Goal: Find specific page/section: Find specific page/section

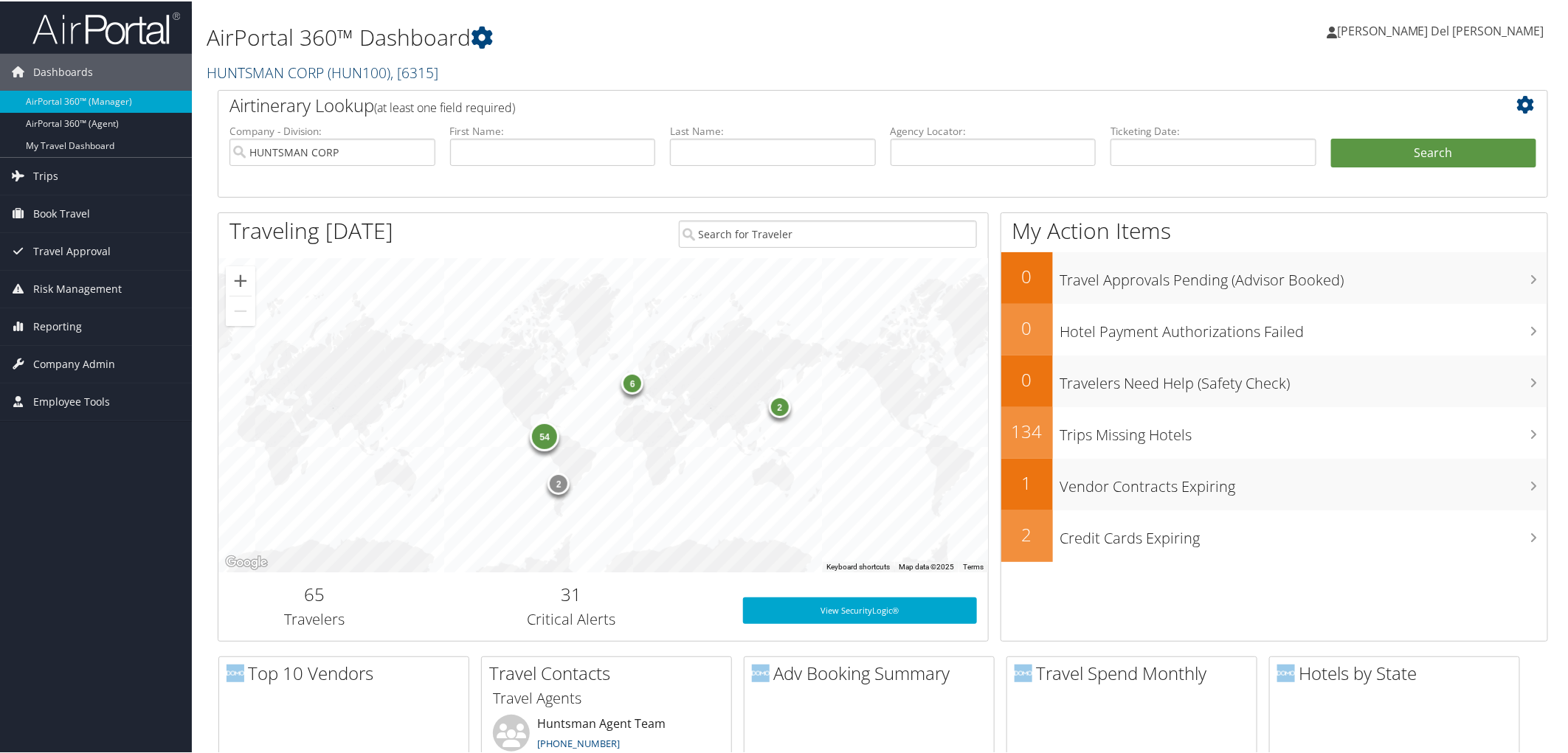
click at [308, 71] on link "HUNTSMAN CORP ( HUN100 ) , [ 6315 ]" at bounding box center [322, 71] width 231 height 20
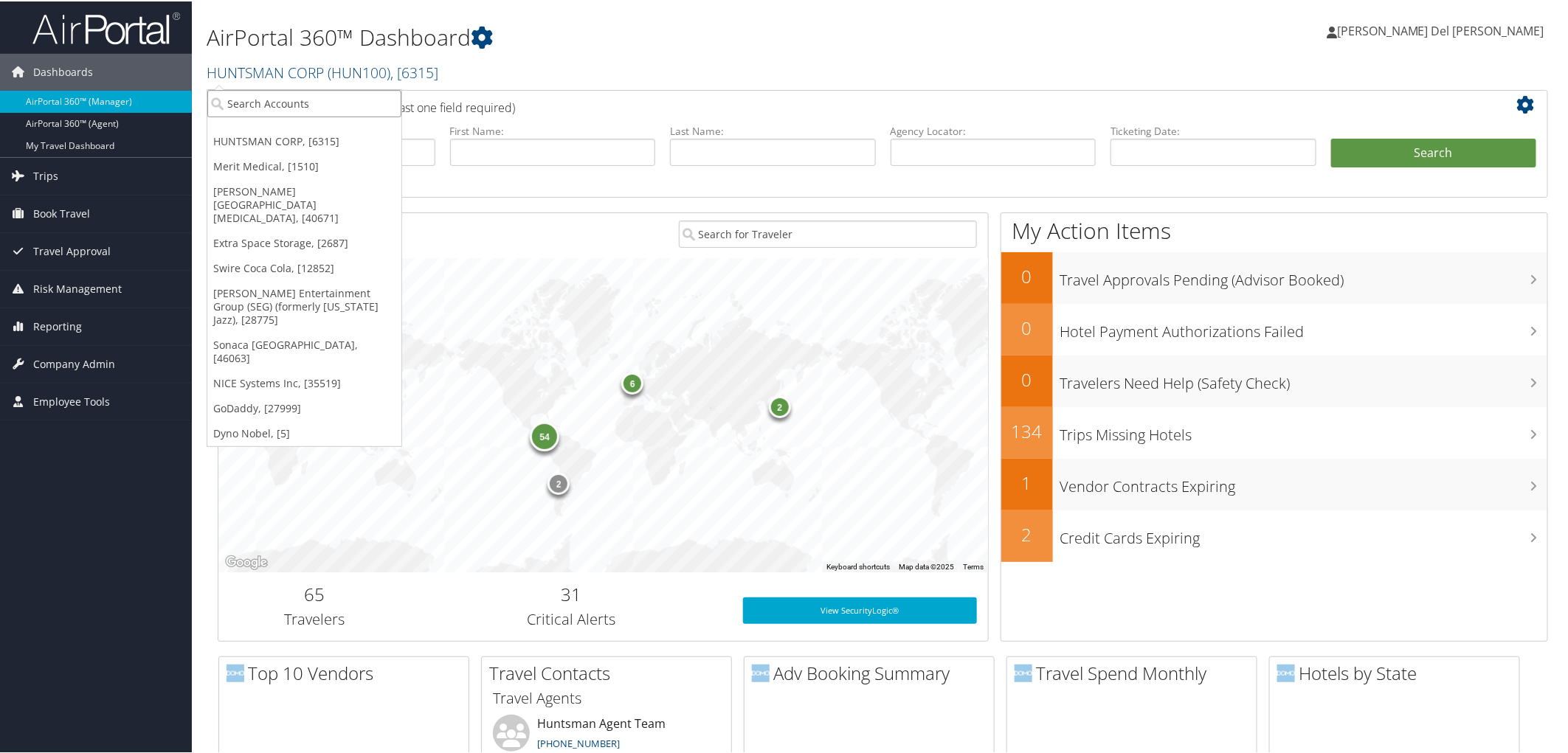
click at [274, 108] on input "search" at bounding box center [304, 102] width 194 height 27
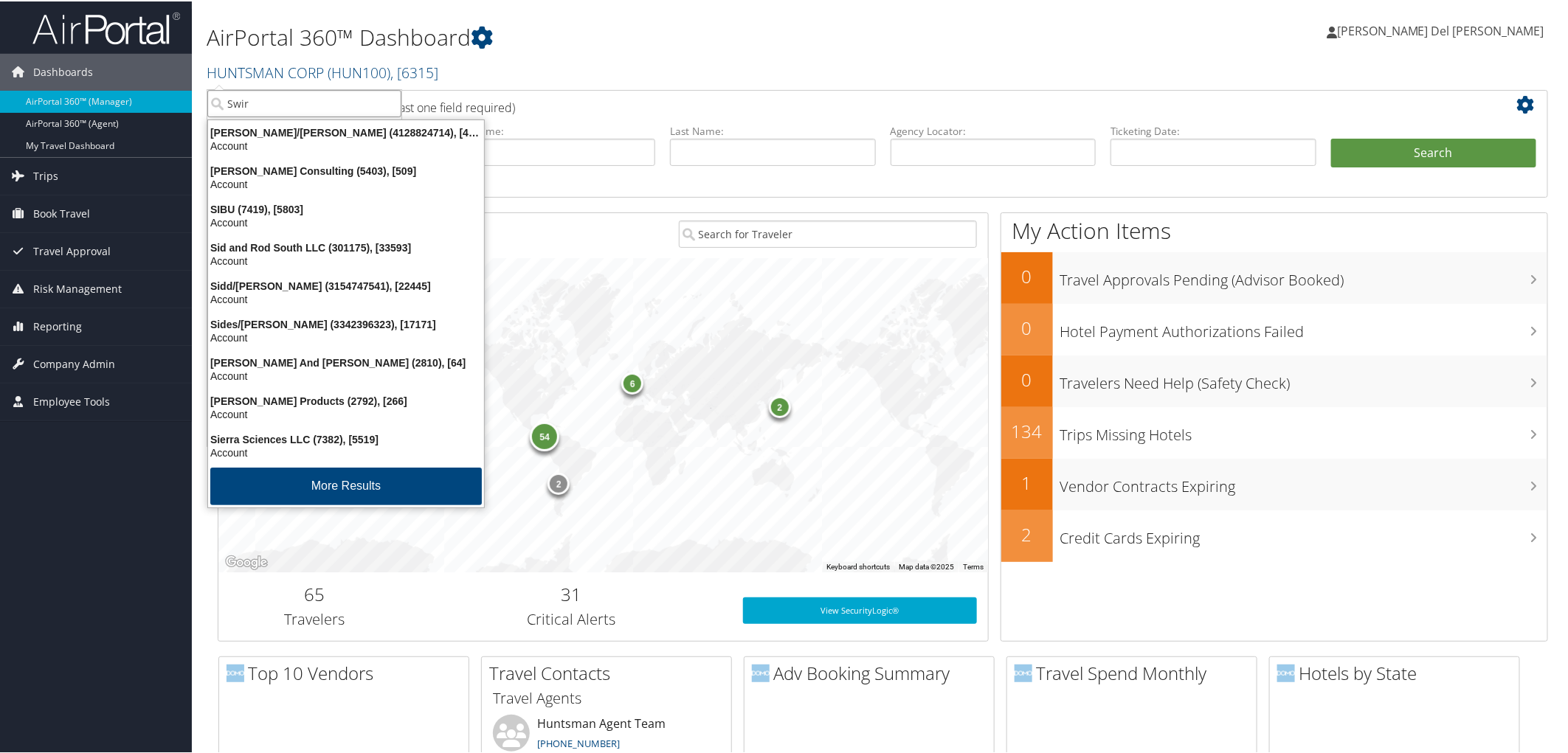
type input "Swire"
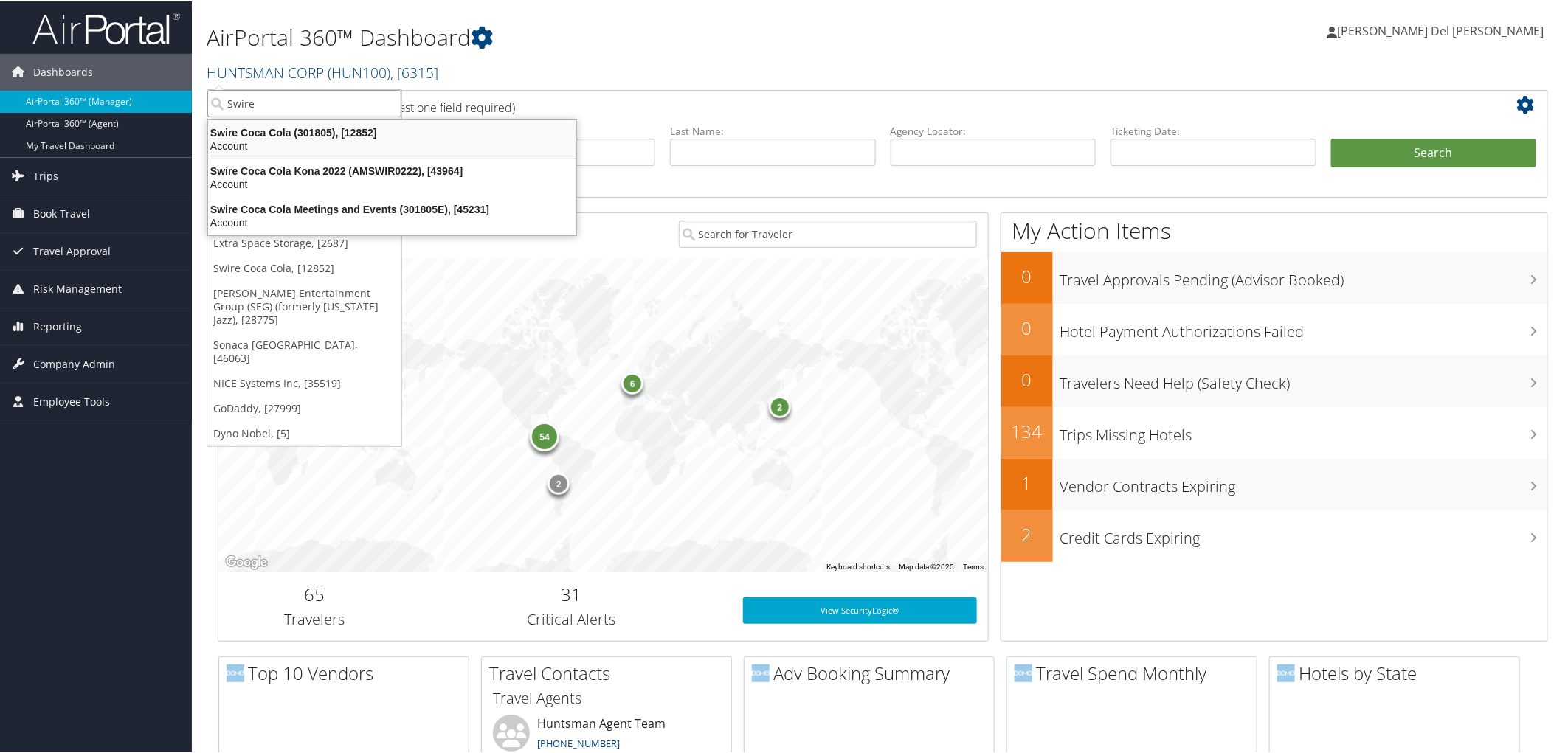
drag, startPoint x: 289, startPoint y: 137, endPoint x: 269, endPoint y: 171, distance: 39.4
click at [286, 137] on div "Swire Coca Cola (301805), [12852]" at bounding box center [392, 131] width 386 height 13
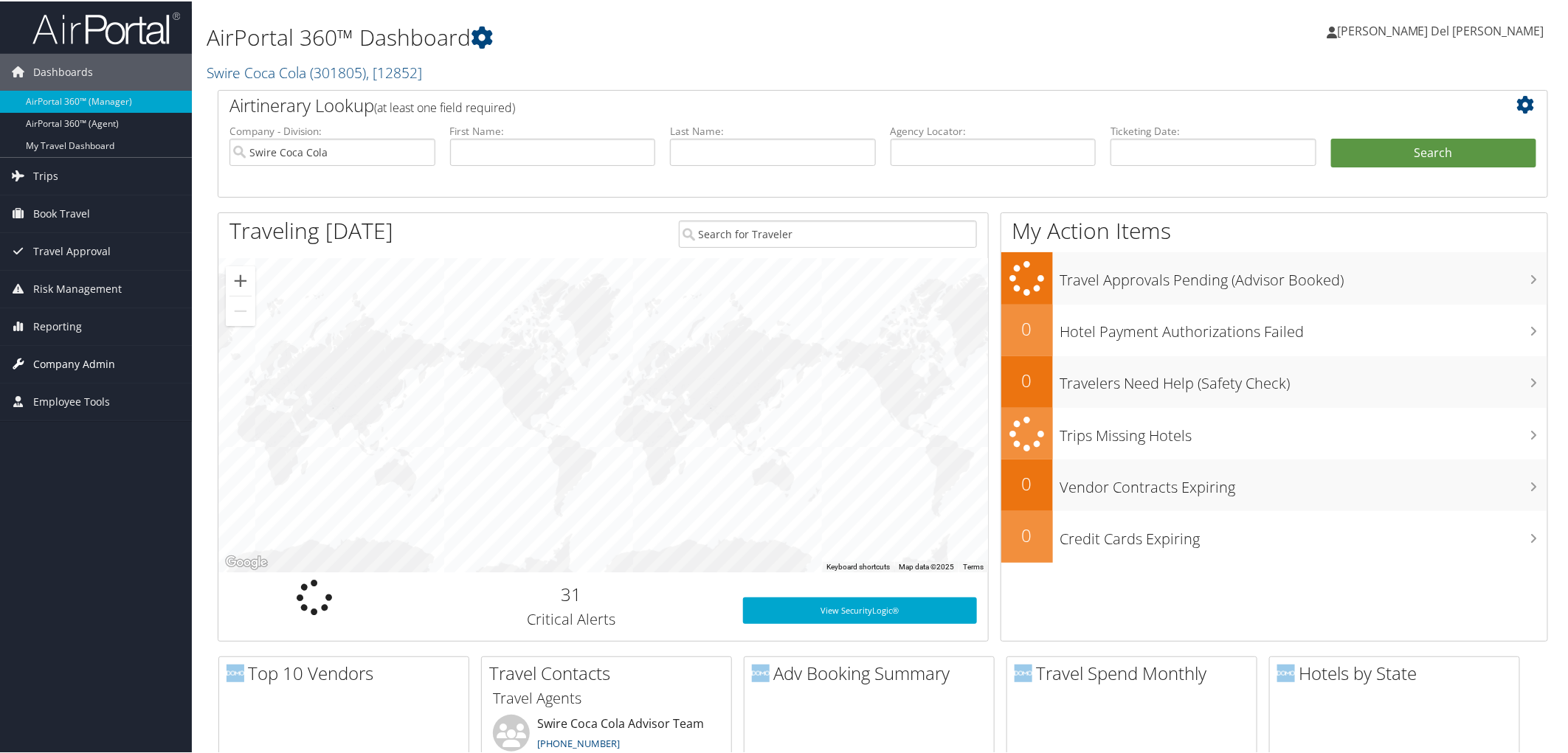
click at [68, 357] on span "Company Admin" at bounding box center [74, 363] width 82 height 37
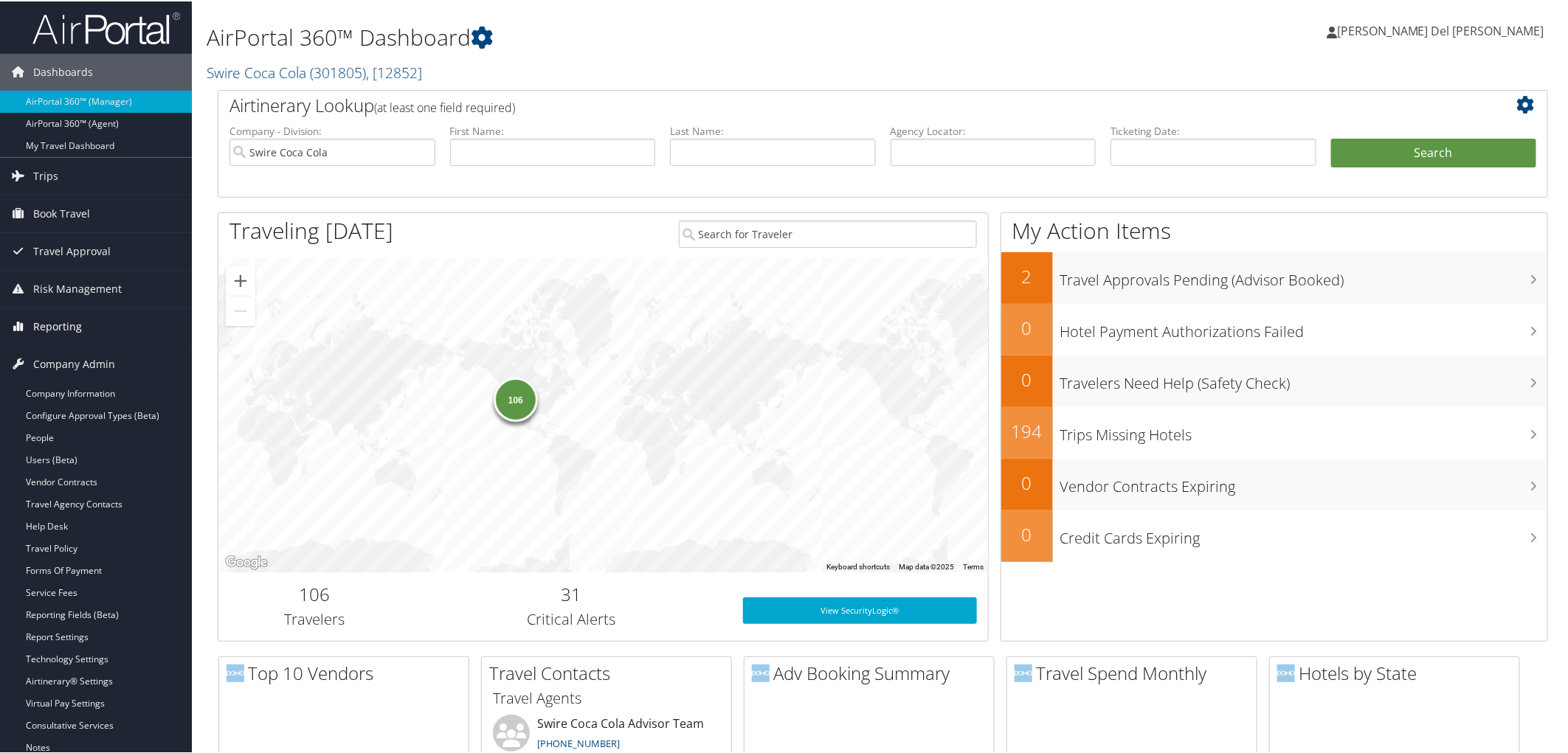
click at [59, 320] on span "Reporting" at bounding box center [57, 325] width 49 height 37
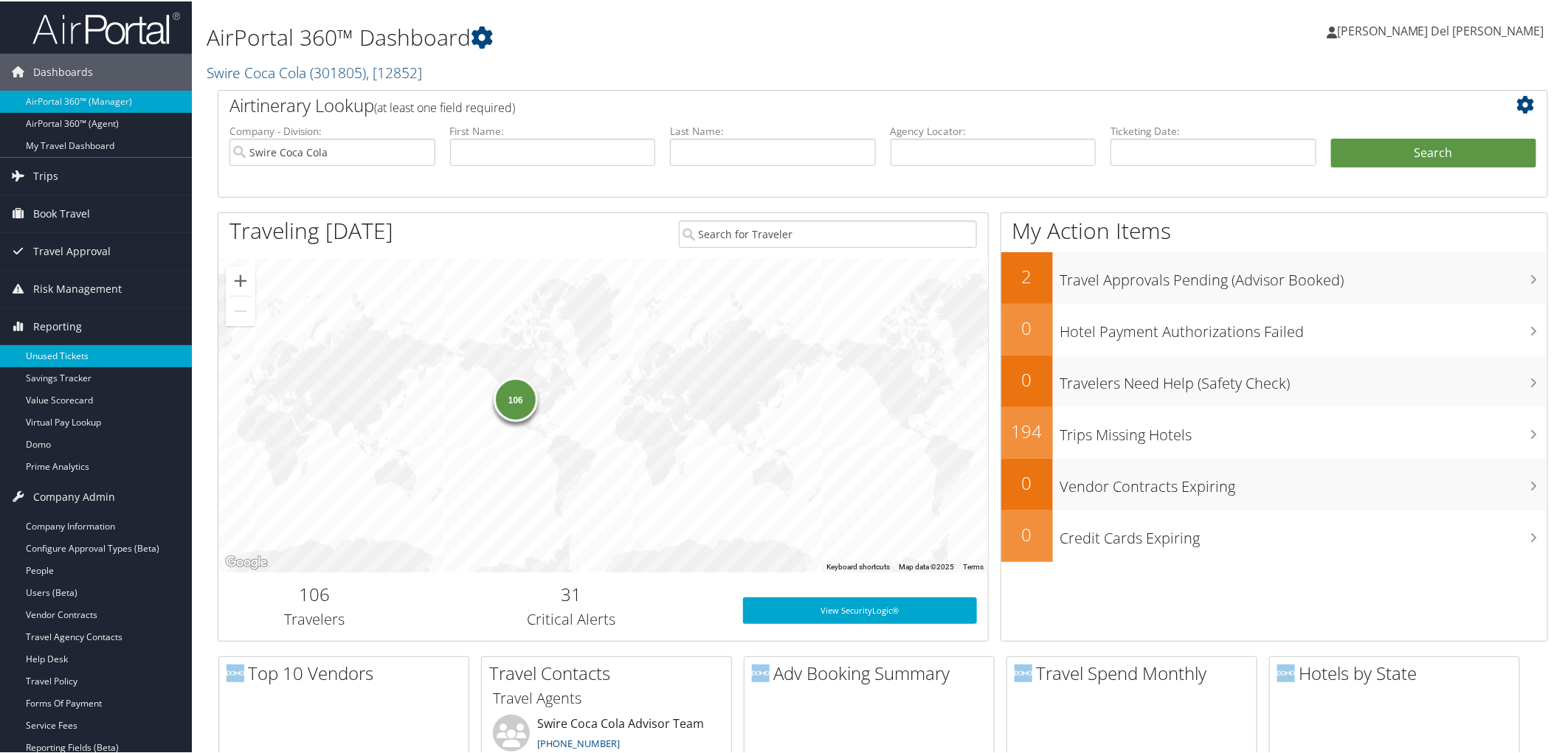
click at [50, 358] on link "Unused Tickets" at bounding box center [95, 354] width 192 height 22
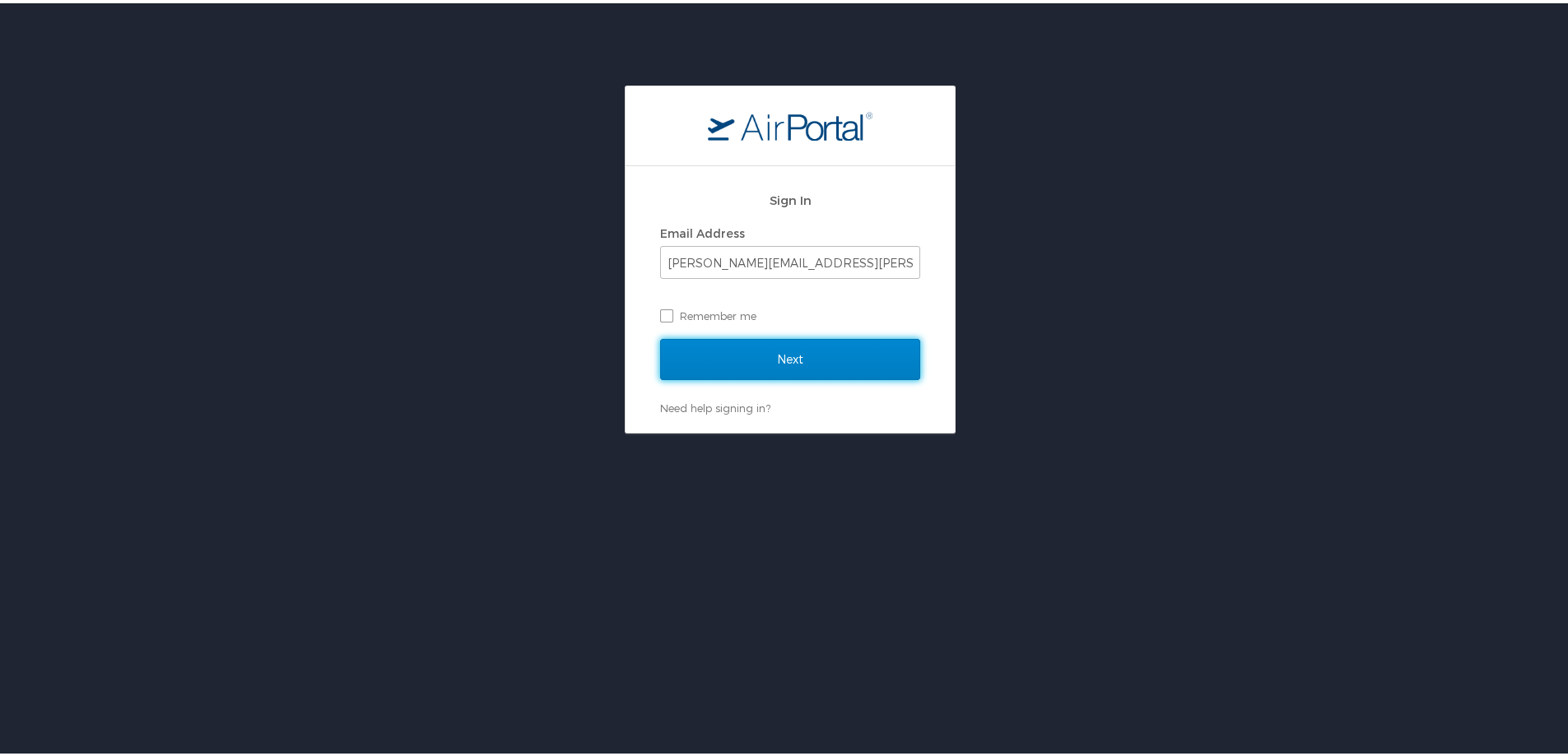
click at [748, 364] on input "Next" at bounding box center [790, 356] width 260 height 41
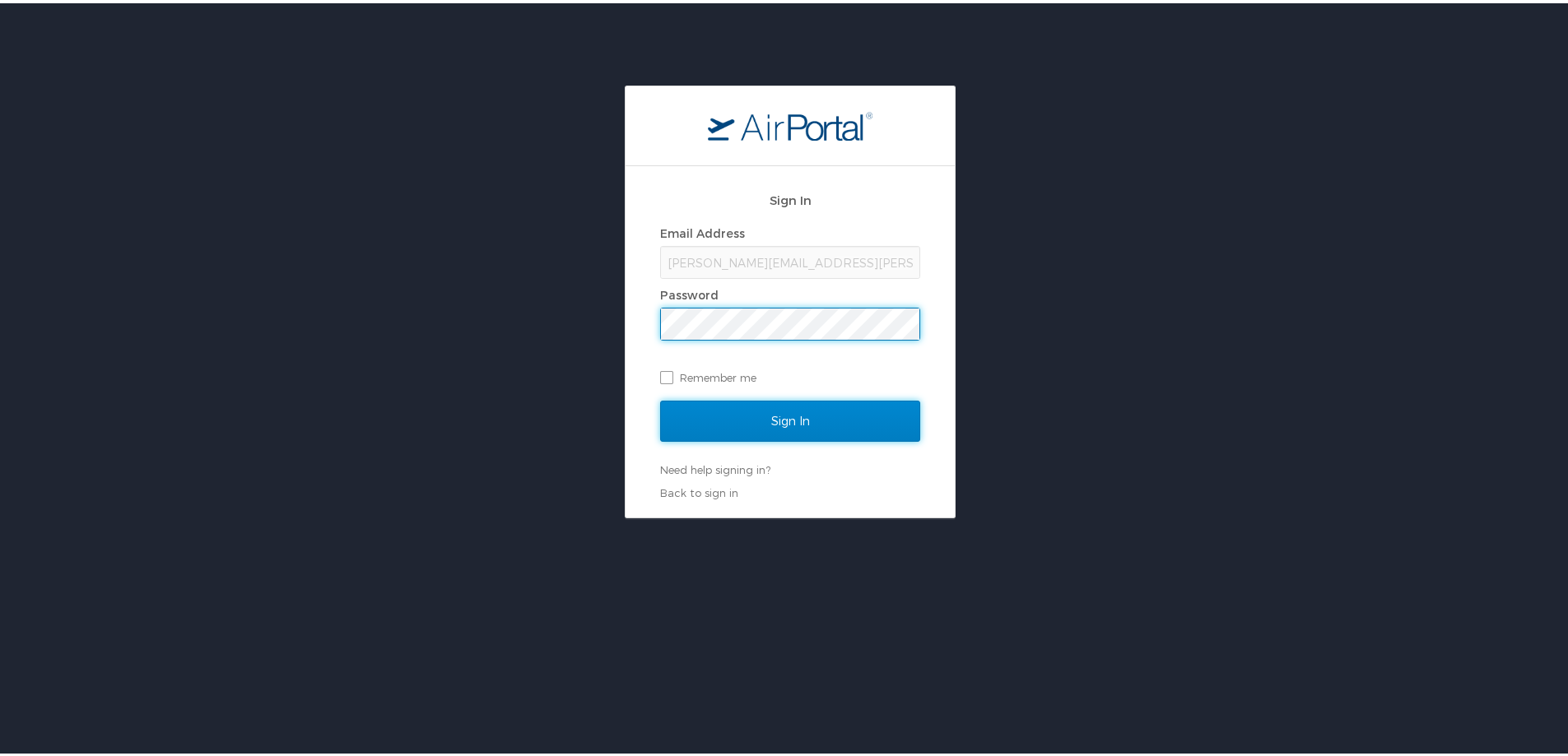
click at [761, 411] on input "Sign In" at bounding box center [790, 419] width 260 height 41
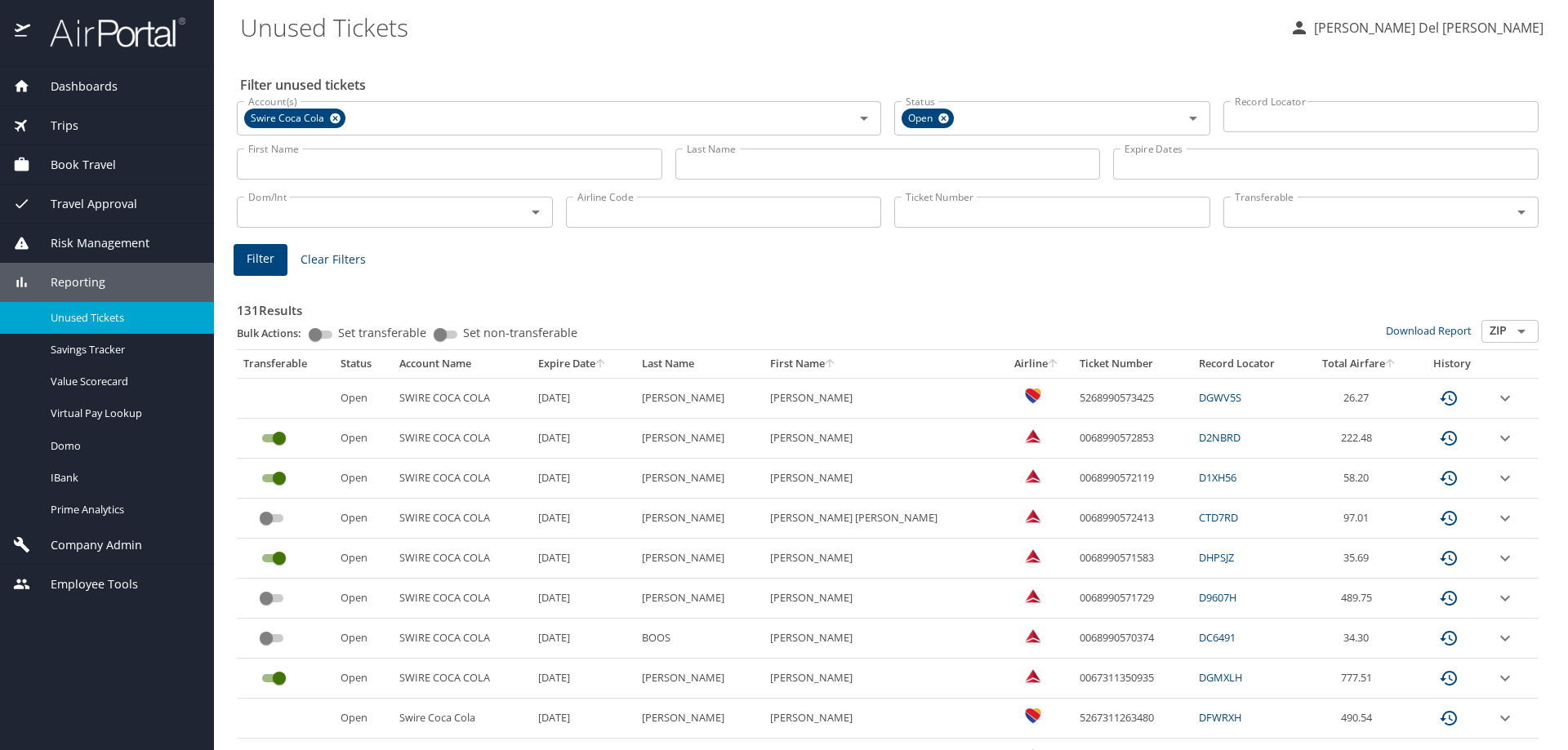
click at [607, 370] on icon "sort" at bounding box center [600, 363] width 13 height 13
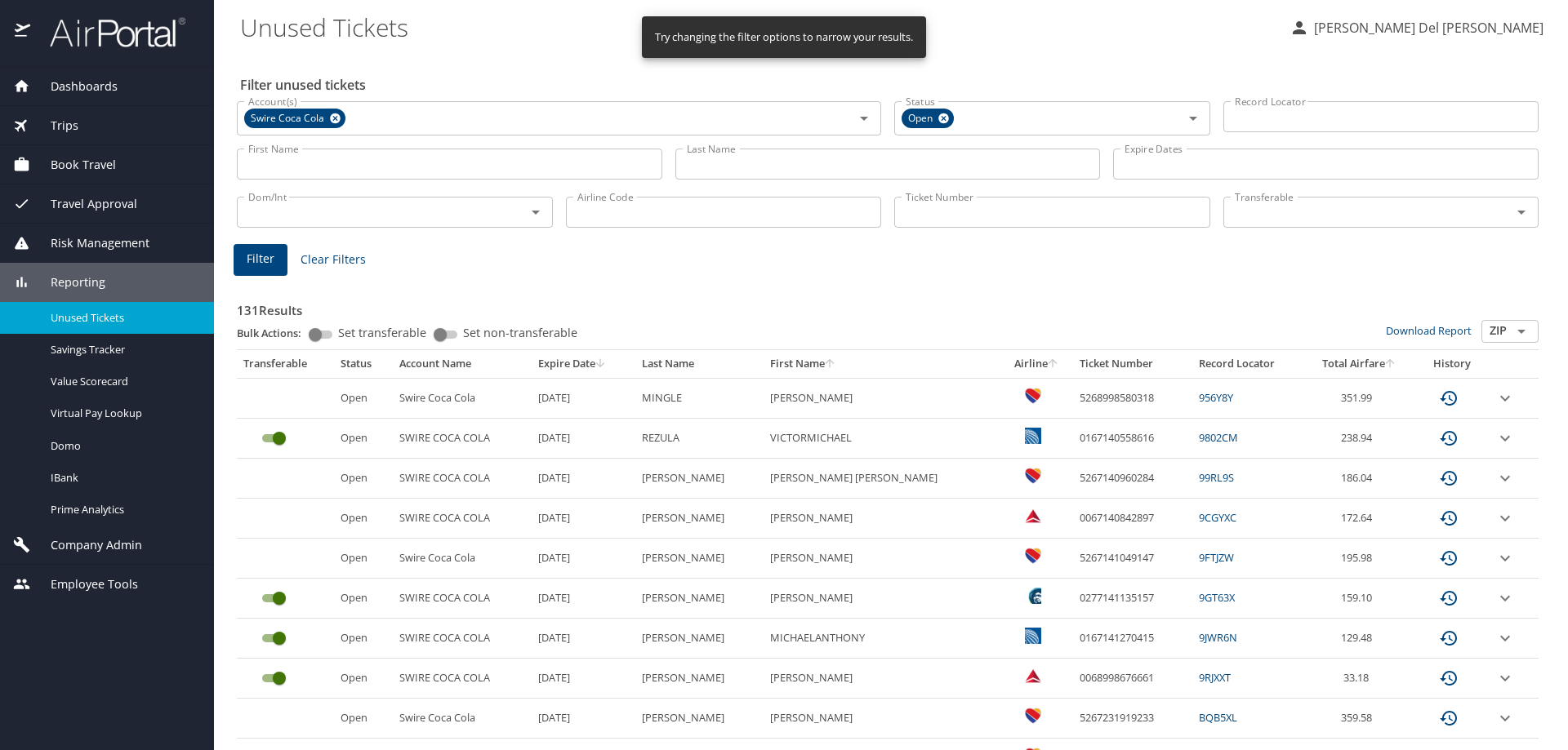
click at [607, 370] on icon "sort" at bounding box center [600, 363] width 13 height 13
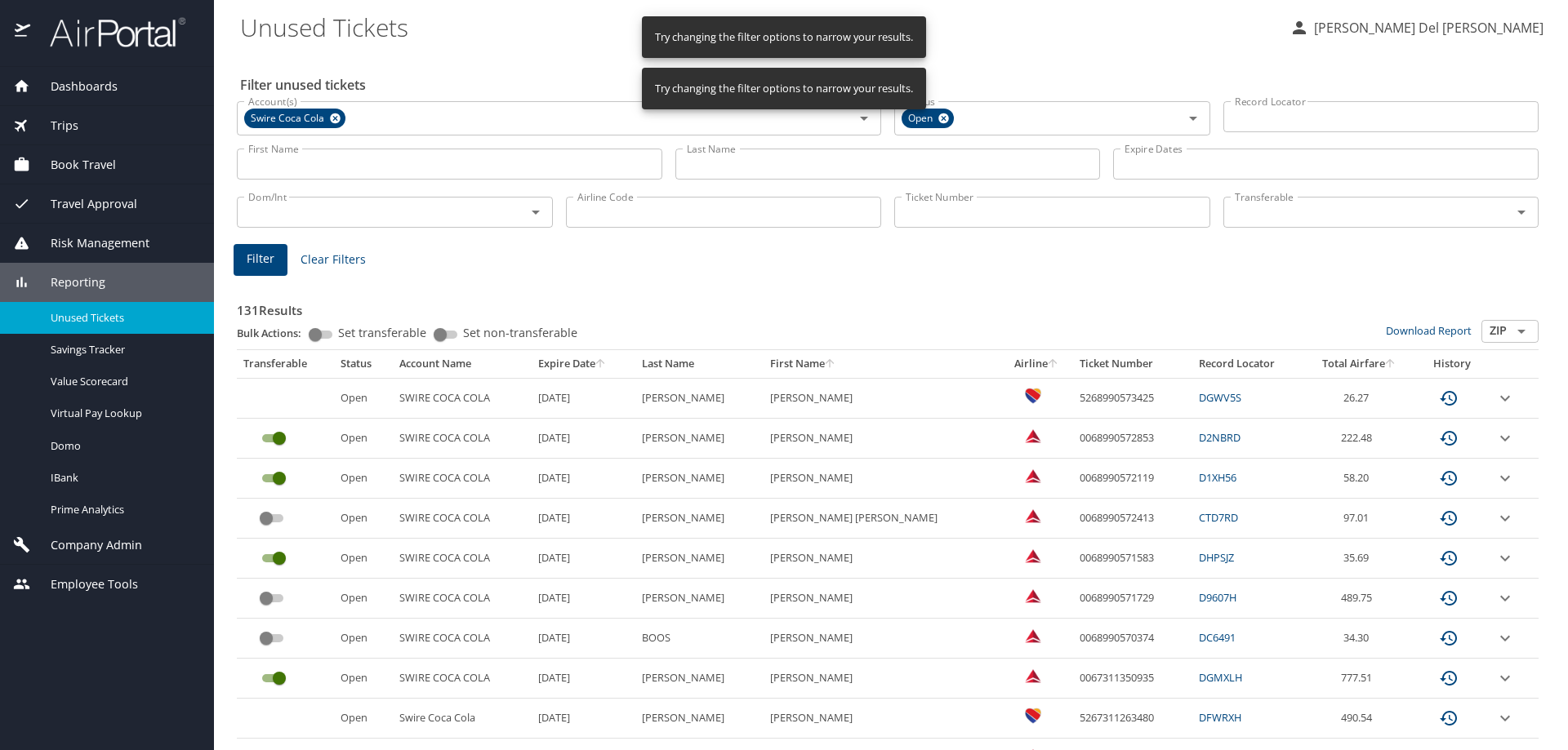
click at [74, 124] on span "Trips" at bounding box center [55, 125] width 48 height 18
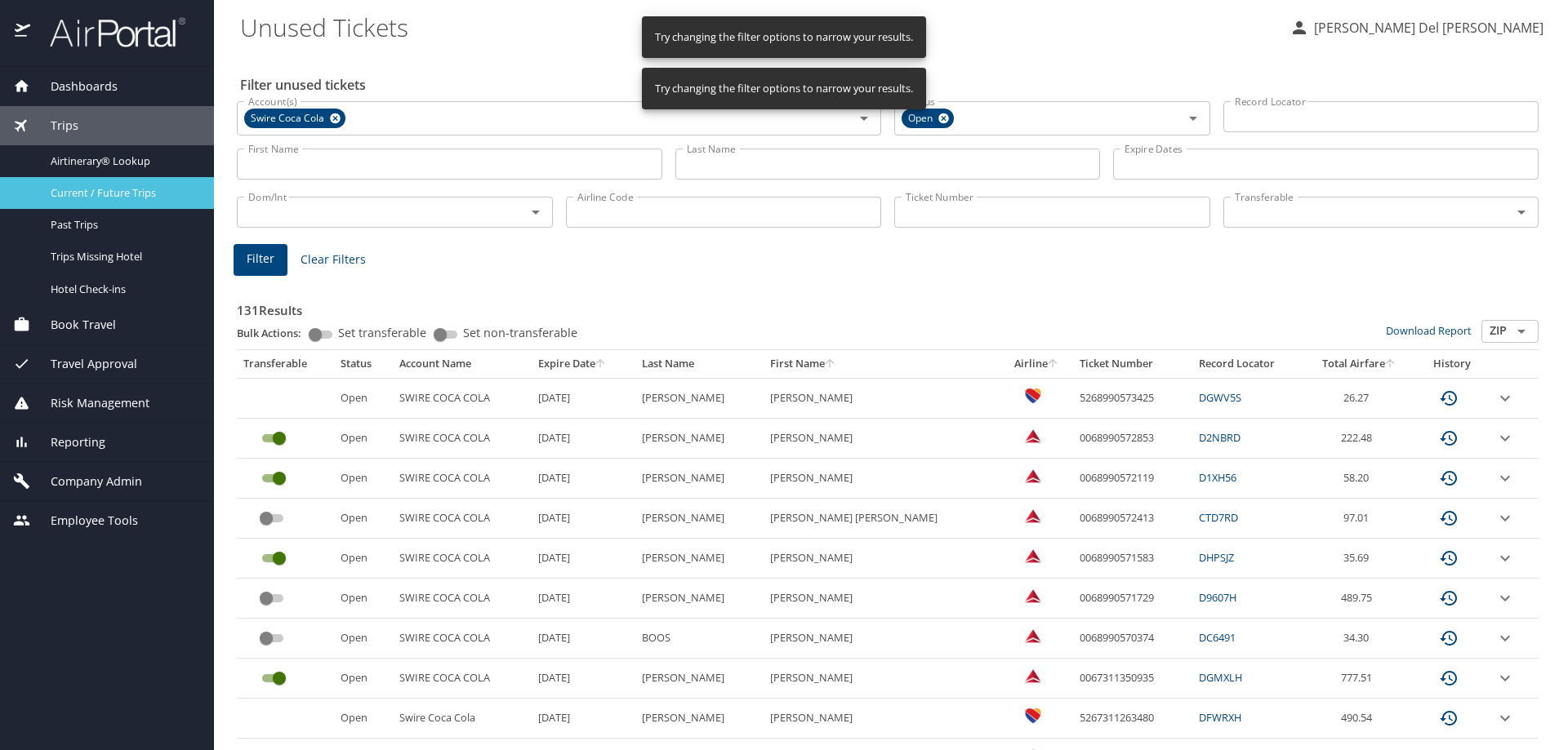
click at [99, 189] on span "Current / Future Trips" at bounding box center [123, 192] width 144 height 15
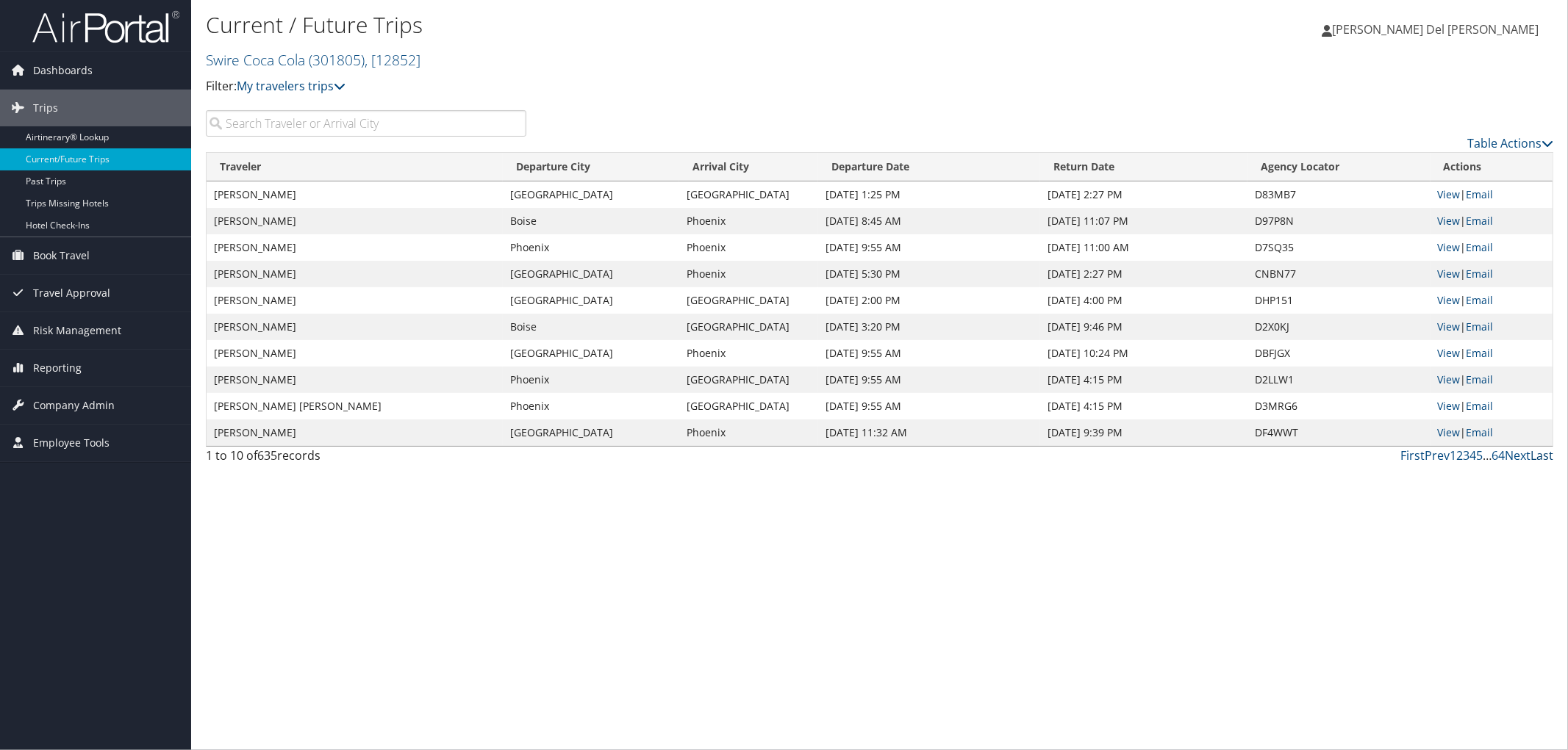
click at [1549, 464] on link "Last" at bounding box center [1541, 456] width 23 height 16
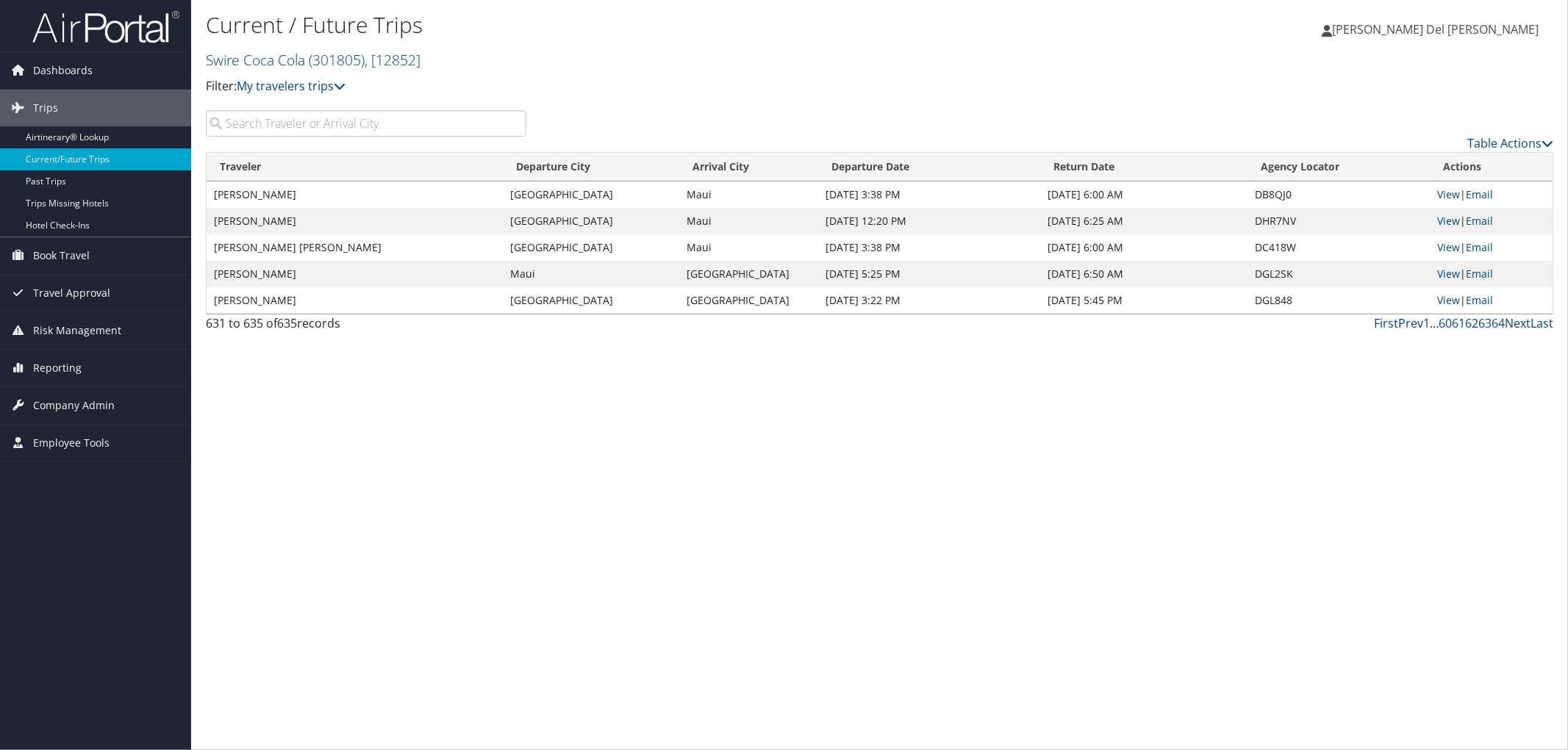
click at [223, 67] on link "Swire Coca Cola ( 301805 ) , [ 12852 ]" at bounding box center [313, 60] width 214 height 20
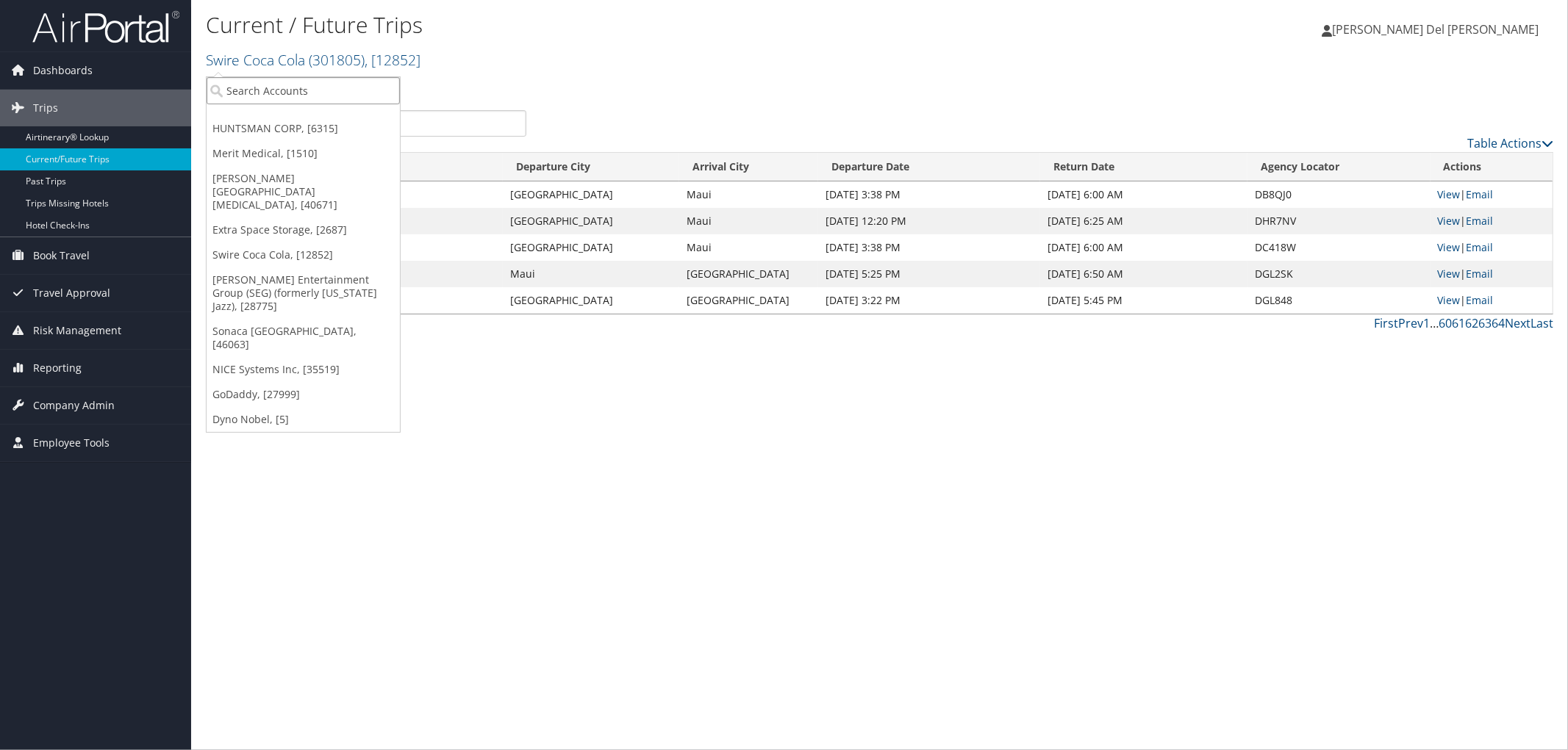
click at [223, 89] on input "search" at bounding box center [303, 91] width 193 height 27
type input "[PERSON_NAME]"
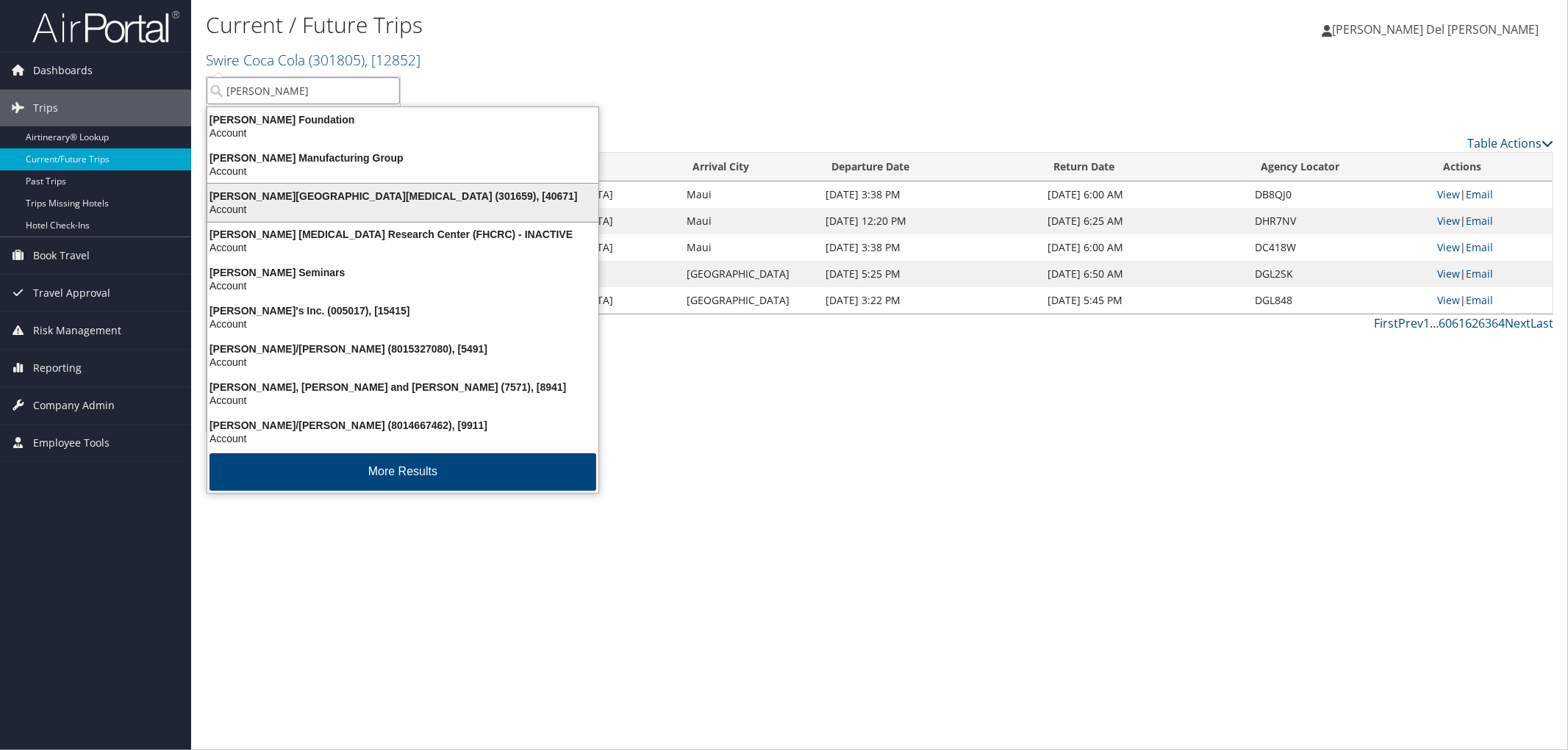
click at [266, 216] on div "Account" at bounding box center [402, 209] width 409 height 13
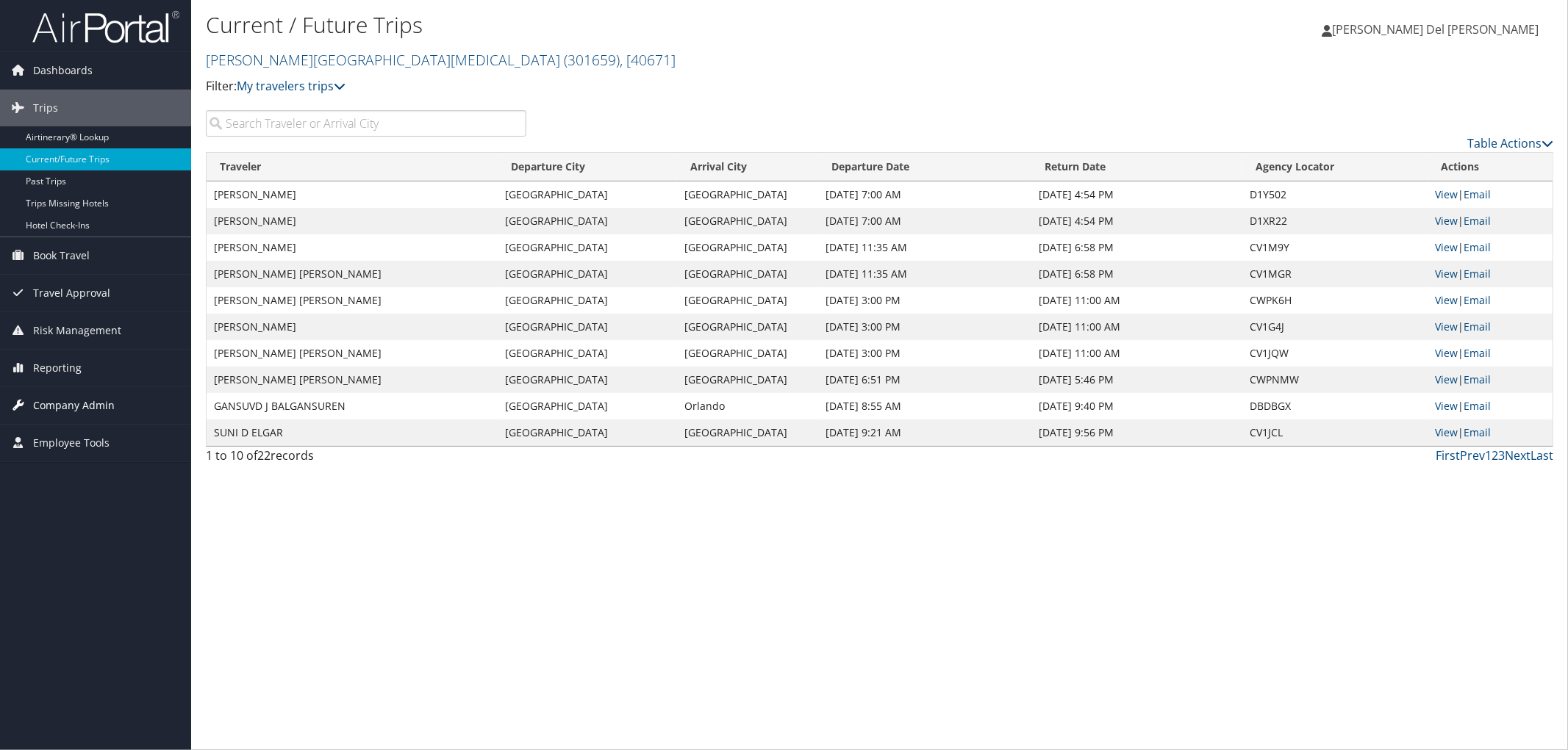
click at [73, 404] on span "Company Admin" at bounding box center [73, 406] width 81 height 37
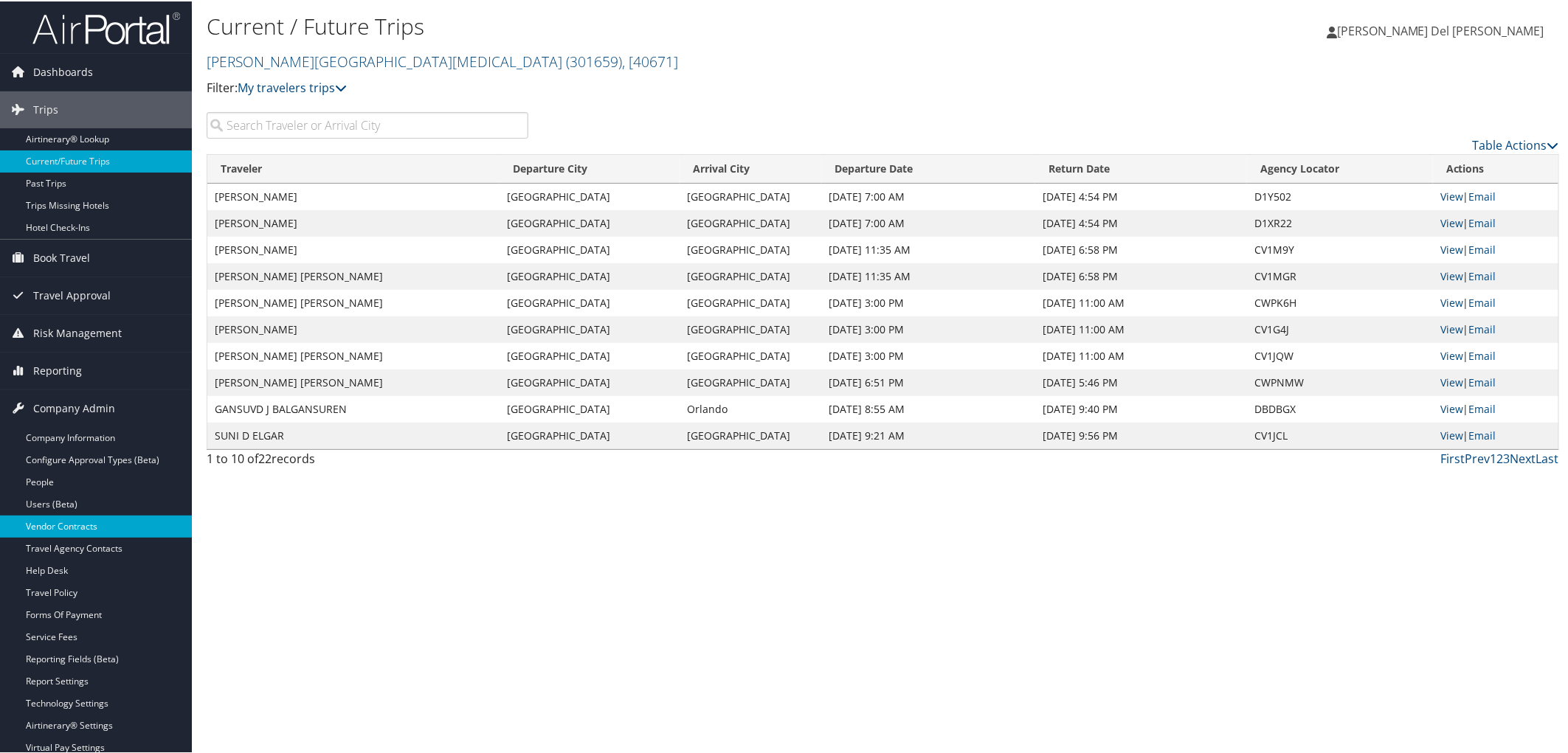
click at [68, 527] on link "Vendor Contracts" at bounding box center [95, 525] width 192 height 22
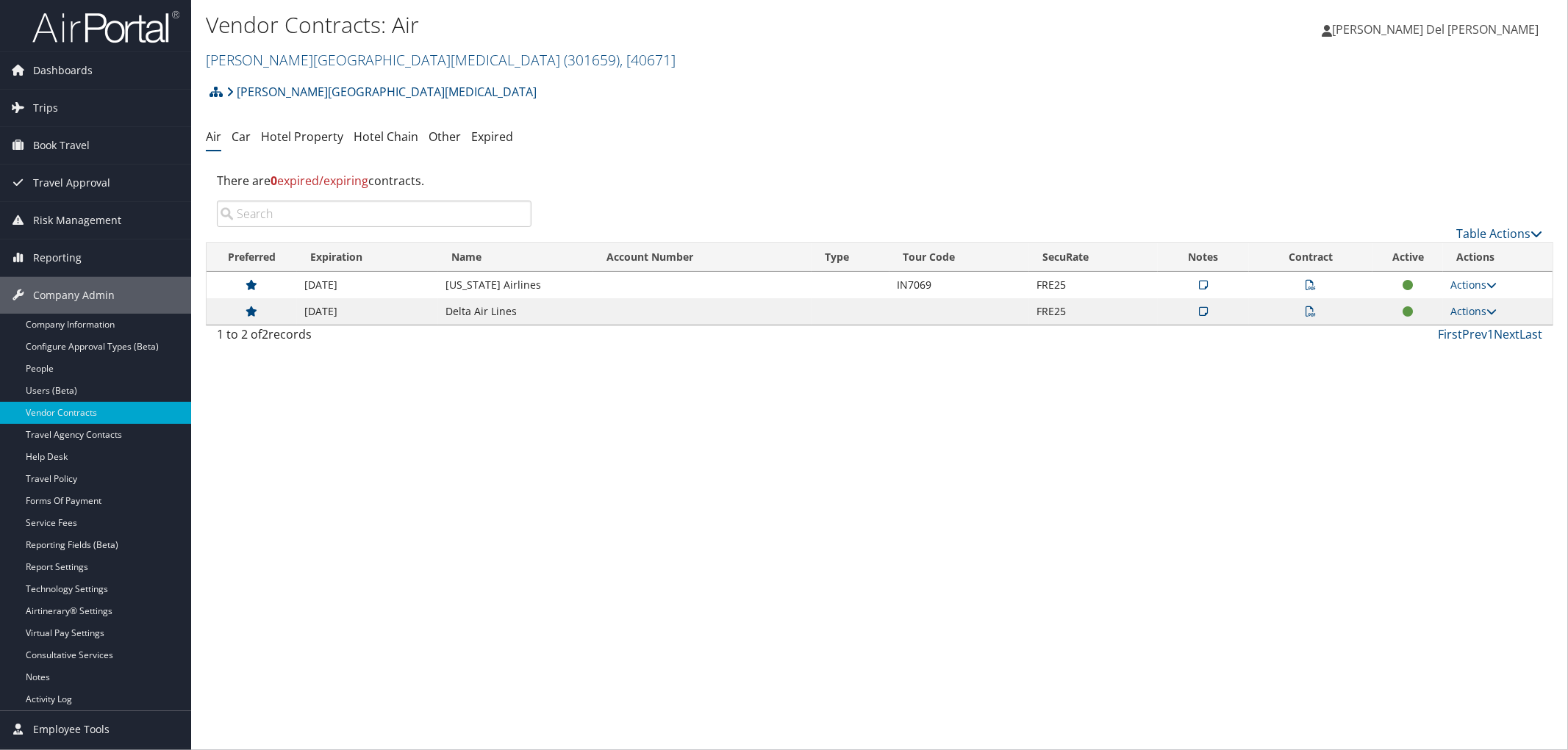
click at [1528, 93] on div "[PERSON_NAME] [MEDICAL_DATA] Account Structure [PERSON_NAME][GEOGRAPHIC_DATA][M…" at bounding box center [879, 97] width 1347 height 39
